Goal: Obtain resource: Obtain resource

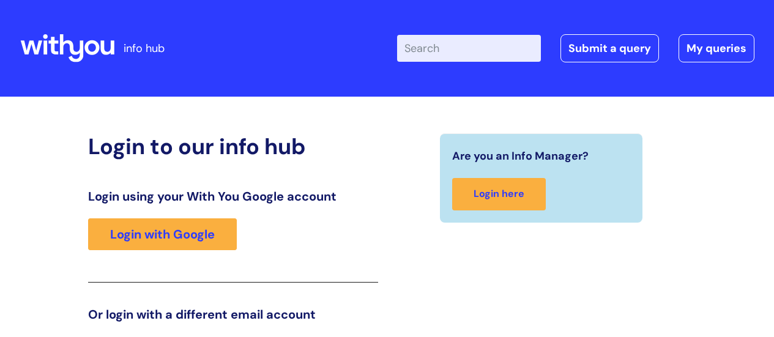
scroll to position [187, 0]
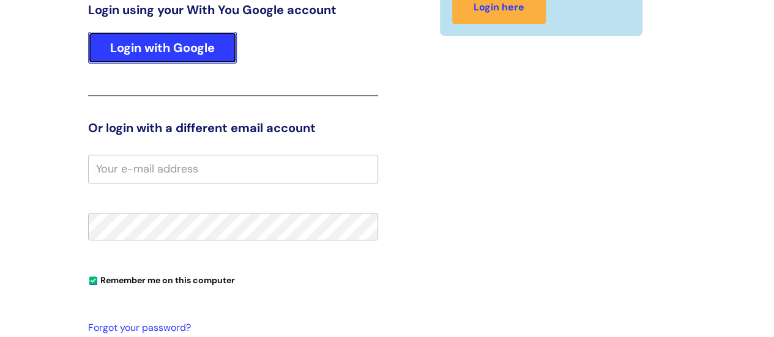
click at [205, 50] on link "Login with Google" at bounding box center [162, 48] width 149 height 32
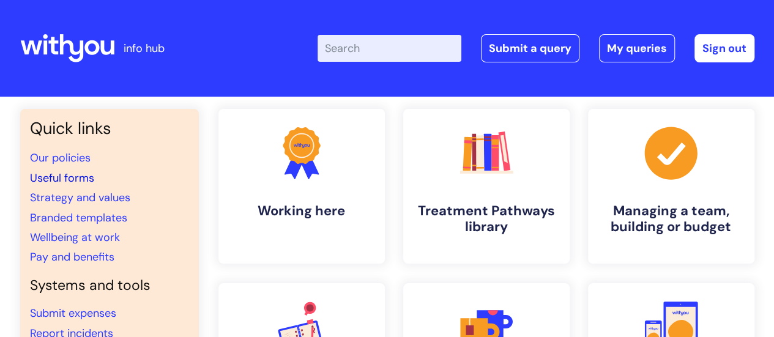
click at [81, 174] on link "Useful forms" at bounding box center [62, 178] width 64 height 15
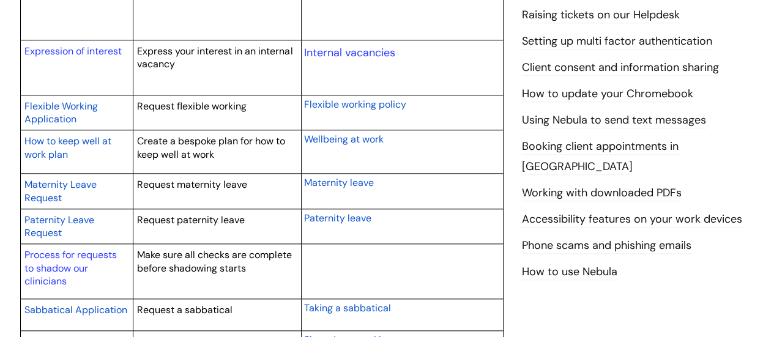
scroll to position [884, 0]
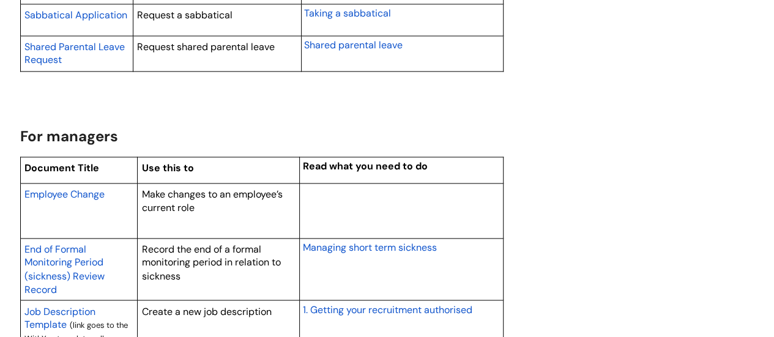
click at [81, 190] on span "Employee Change" at bounding box center [64, 194] width 80 height 13
